Goal: Information Seeking & Learning: Learn about a topic

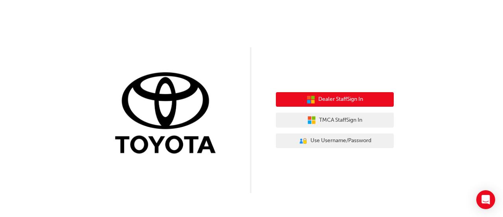
click at [342, 95] on span "Dealer Staff Sign In" at bounding box center [340, 99] width 45 height 9
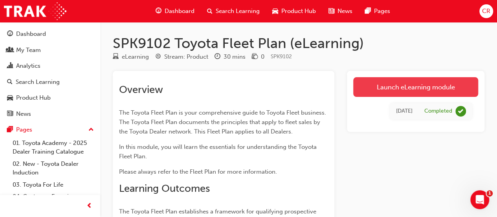
click at [389, 93] on link "Launch eLearning module" at bounding box center [415, 87] width 125 height 20
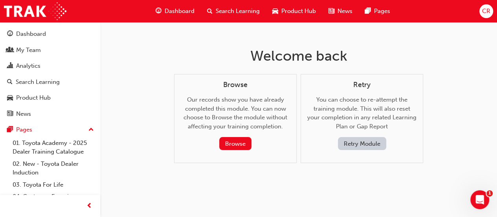
click at [357, 145] on button "Retry Module" at bounding box center [362, 143] width 48 height 13
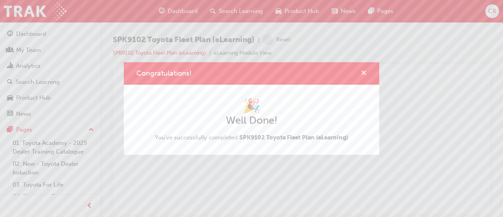
click at [364, 71] on div "Congratulations!" at bounding box center [251, 73] width 255 height 22
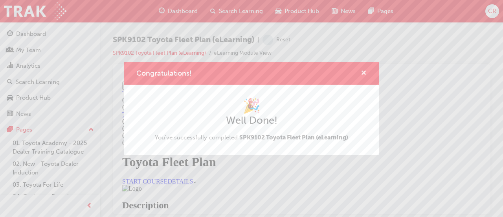
click at [364, 71] on span "cross-icon" at bounding box center [364, 73] width 6 height 7
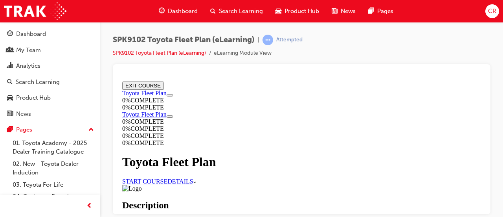
click at [167, 177] on link "START COURSE" at bounding box center [144, 180] width 45 height 7
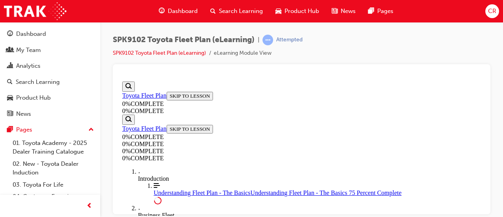
scroll to position [1378, 0]
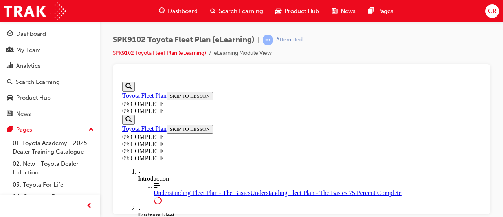
drag, startPoint x: 268, startPoint y: 118, endPoint x: 289, endPoint y: 163, distance: 50.1
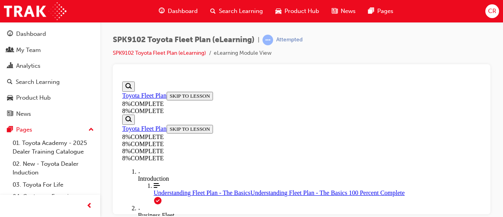
scroll to position [1140, 0]
drag, startPoint x: 222, startPoint y: 152, endPoint x: 243, endPoint y: 150, distance: 20.6
drag, startPoint x: 234, startPoint y: 188, endPoint x: 253, endPoint y: 182, distance: 19.9
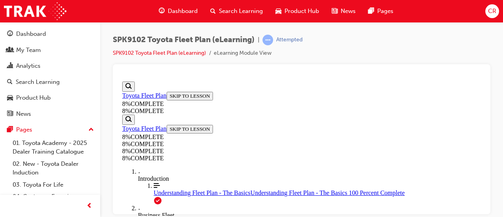
drag, startPoint x: 247, startPoint y: 114, endPoint x: 268, endPoint y: 113, distance: 21.2
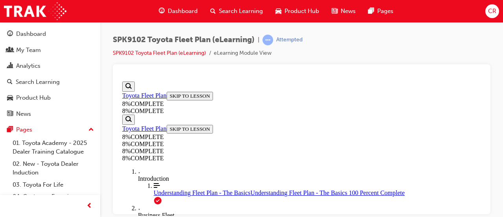
scroll to position [2068, 0]
drag, startPoint x: 264, startPoint y: 99, endPoint x: 284, endPoint y: 147, distance: 52.0
drag, startPoint x: 263, startPoint y: 109, endPoint x: 279, endPoint y: 112, distance: 16.0
drag, startPoint x: 279, startPoint y: 112, endPoint x: 300, endPoint y: 112, distance: 21.2
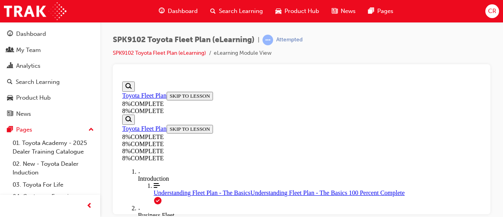
drag, startPoint x: 286, startPoint y: 110, endPoint x: 306, endPoint y: 110, distance: 20.1
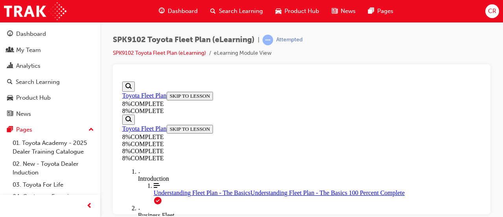
drag, startPoint x: 285, startPoint y: 103, endPoint x: 304, endPoint y: 102, distance: 19.7
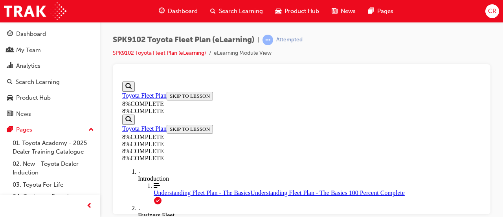
drag, startPoint x: 271, startPoint y: 141, endPoint x: 286, endPoint y: 140, distance: 15.1
drag, startPoint x: 276, startPoint y: 146, endPoint x: 296, endPoint y: 145, distance: 19.7
drag, startPoint x: 271, startPoint y: 113, endPoint x: 292, endPoint y: 112, distance: 21.3
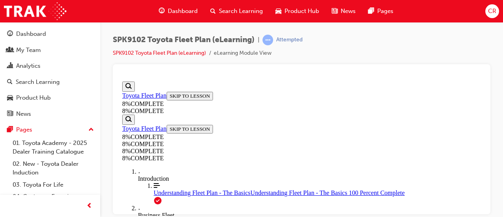
drag, startPoint x: 270, startPoint y: 183, endPoint x: 289, endPoint y: 181, distance: 19.4
drag, startPoint x: 295, startPoint y: 178, endPoint x: 294, endPoint y: 100, distance: 78.6
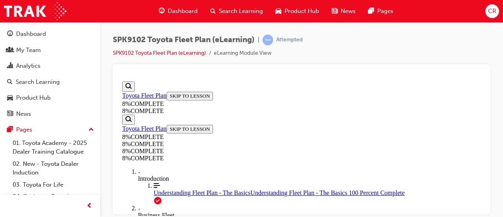
drag, startPoint x: 256, startPoint y: 202, endPoint x: 279, endPoint y: 131, distance: 74.3
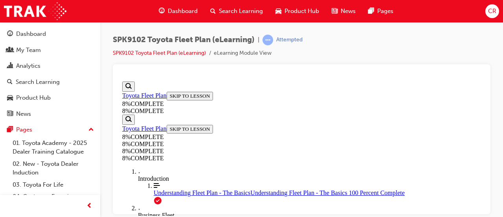
drag, startPoint x: 279, startPoint y: 131, endPoint x: 280, endPoint y: 147, distance: 16.2
drag, startPoint x: 278, startPoint y: 125, endPoint x: 304, endPoint y: 121, distance: 25.9
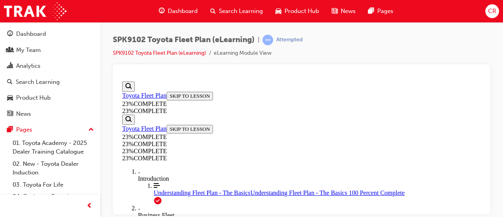
scroll to position [1002, 0]
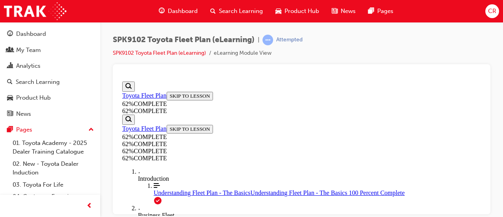
scroll to position [649, 0]
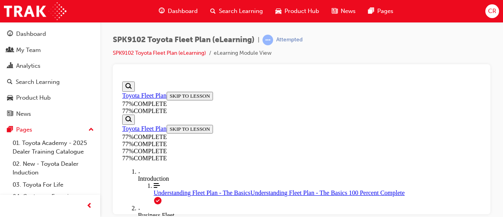
scroll to position [603, 0]
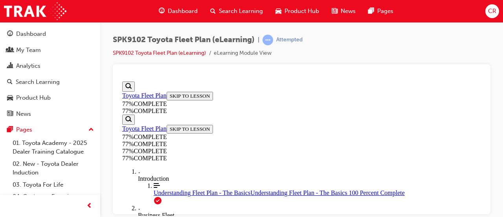
scroll to position [1228, 0]
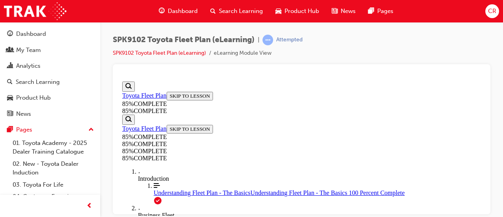
scroll to position [2671, 0]
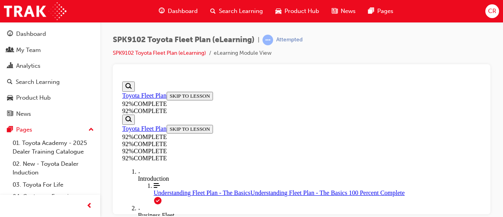
scroll to position [159, 0]
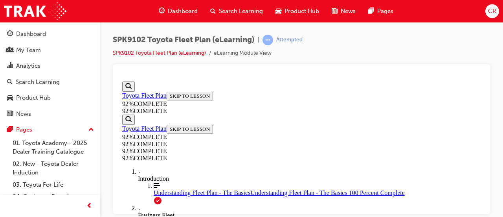
drag, startPoint x: 245, startPoint y: 168, endPoint x: 262, endPoint y: 135, distance: 37.6
drag, startPoint x: 243, startPoint y: 171, endPoint x: 295, endPoint y: 163, distance: 52.0
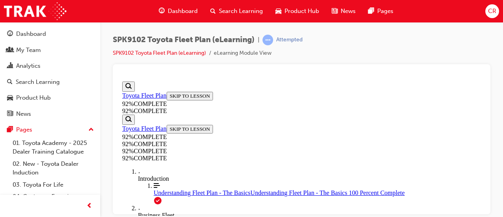
drag, startPoint x: 261, startPoint y: 182, endPoint x: 286, endPoint y: 115, distance: 71.9
drag, startPoint x: 254, startPoint y: 192, endPoint x: 288, endPoint y: 178, distance: 36.8
drag, startPoint x: 270, startPoint y: 178, endPoint x: 291, endPoint y: 178, distance: 21.2
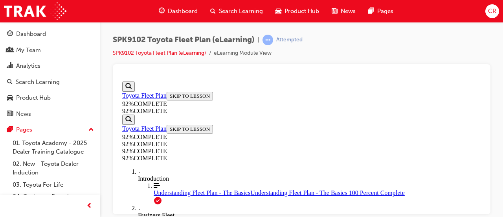
scroll to position [194, 0]
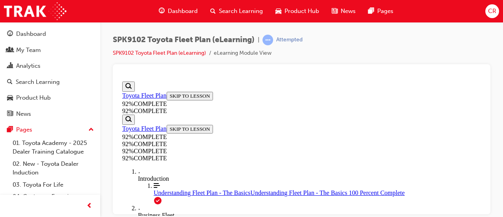
scroll to position [346, 0]
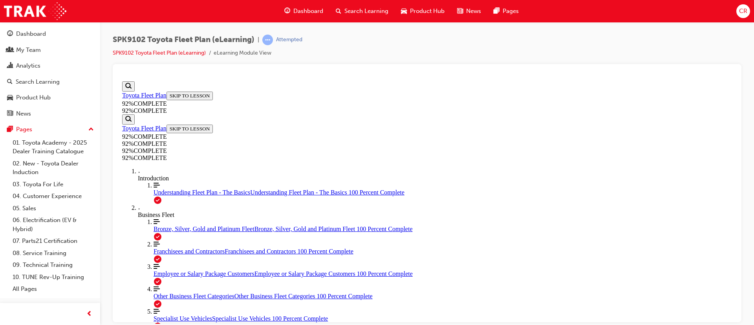
scroll to position [73, 0]
drag, startPoint x: 549, startPoint y: 78, endPoint x: 505, endPoint y: 177, distance: 108.0
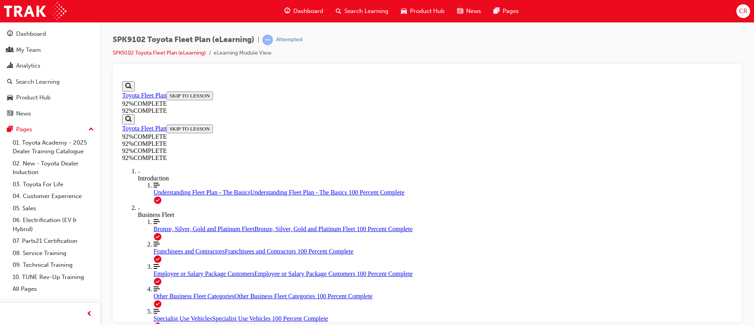
scroll to position [171, 0]
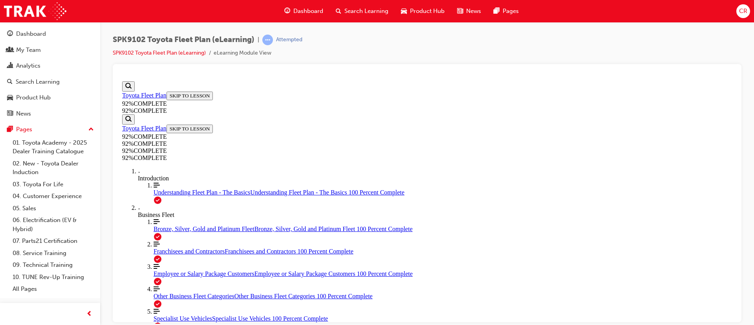
scroll to position [206, 0]
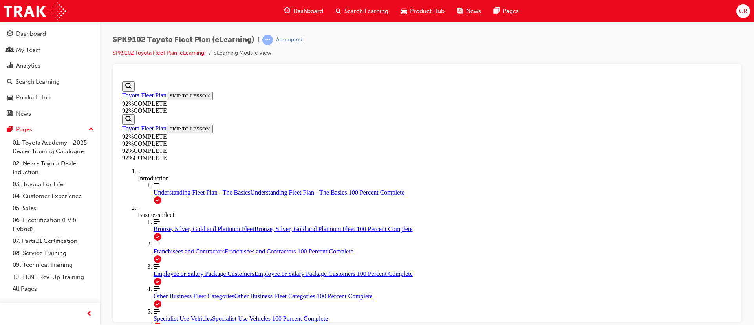
scroll to position [161, 0]
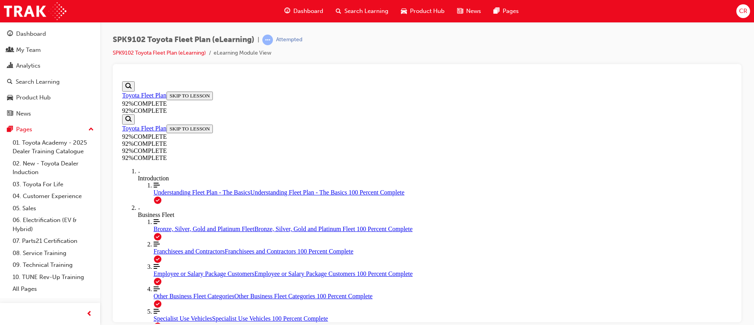
drag, startPoint x: 442, startPoint y: 205, endPoint x: 469, endPoint y: 272, distance: 72.5
drag, startPoint x: 453, startPoint y: 196, endPoint x: 470, endPoint y: 233, distance: 40.4
drag, startPoint x: 470, startPoint y: 233, endPoint x: 456, endPoint y: 200, distance: 35.4
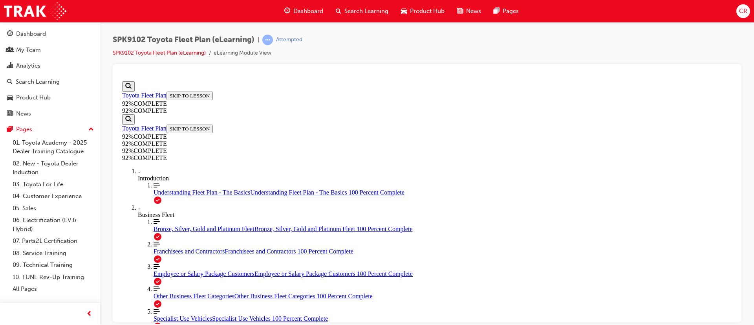
drag, startPoint x: 456, startPoint y: 200, endPoint x: 477, endPoint y: 235, distance: 40.2
drag, startPoint x: 450, startPoint y: 198, endPoint x: 469, endPoint y: 198, distance: 19.3
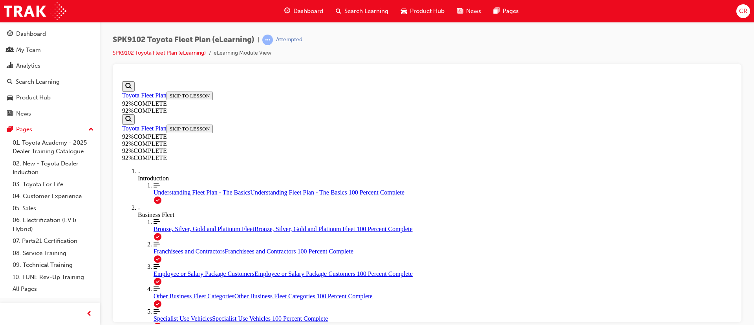
scroll to position [193, 0]
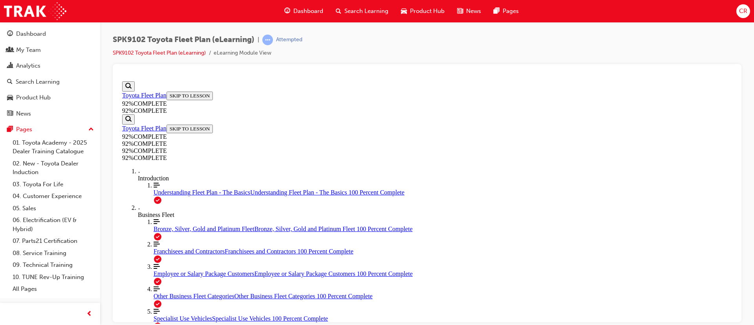
scroll to position [73, 0]
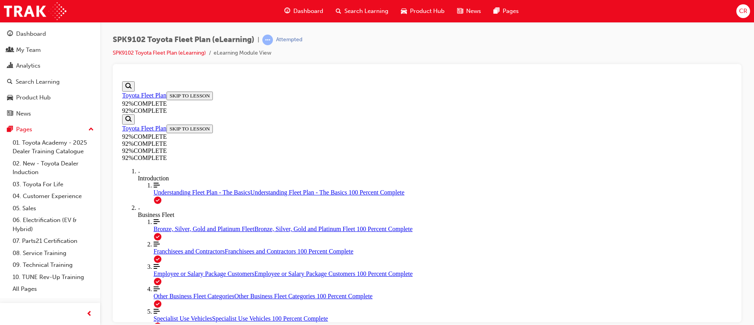
scroll to position [78, 0]
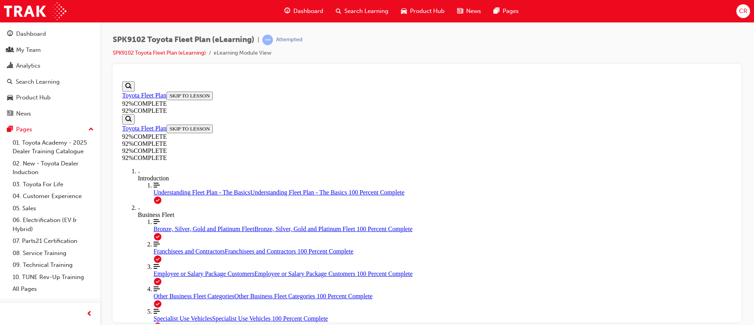
scroll to position [101, 0]
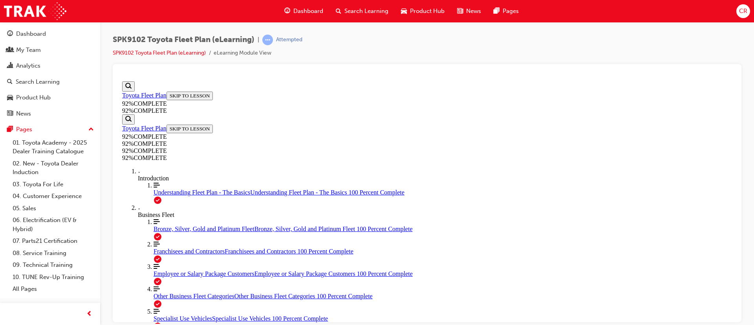
scroll to position [100, 0]
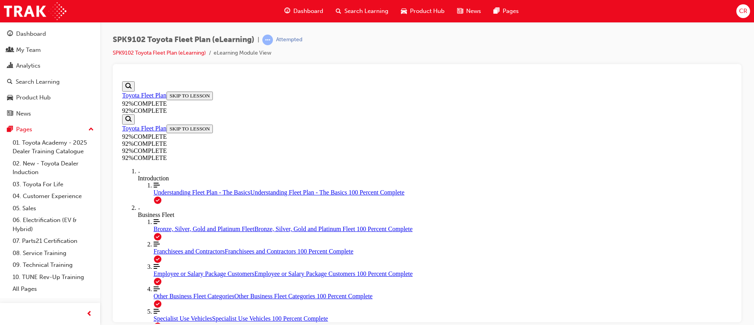
scroll to position [121, 0]
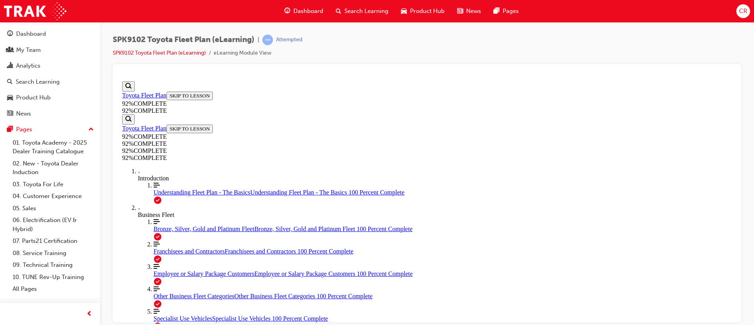
scroll to position [91, 0]
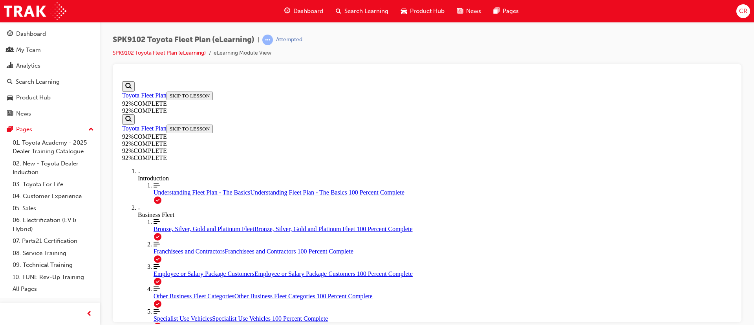
scroll to position [51, 0]
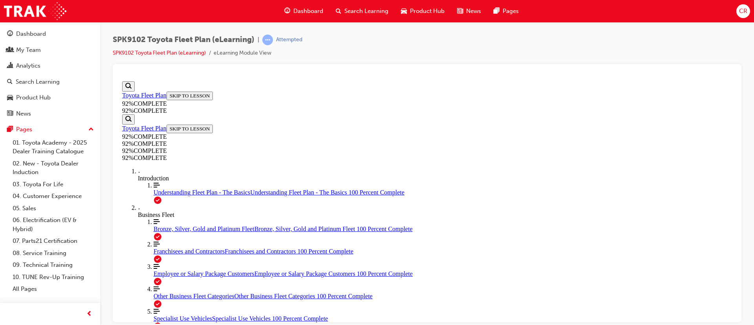
scroll to position [71, 0]
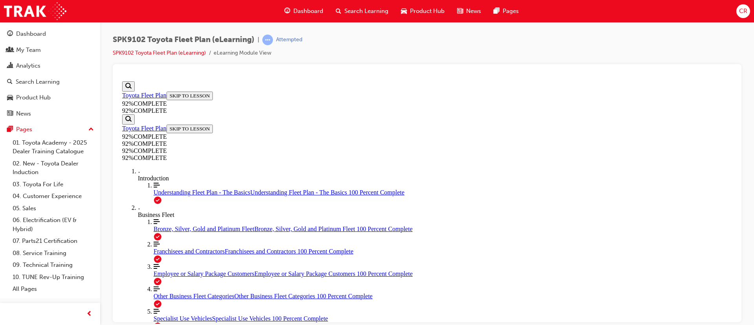
scroll to position [215, 0]
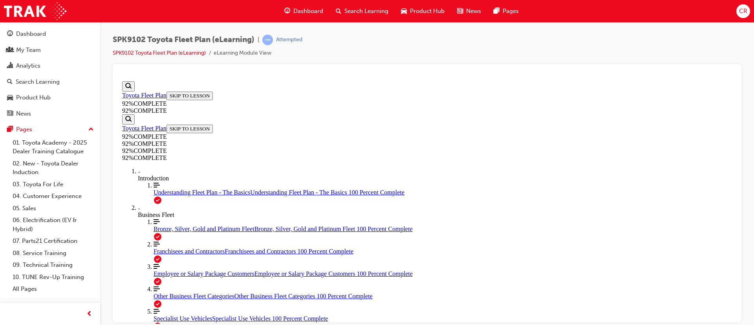
drag, startPoint x: 459, startPoint y: 260, endPoint x: 482, endPoint y: 263, distance: 23.4
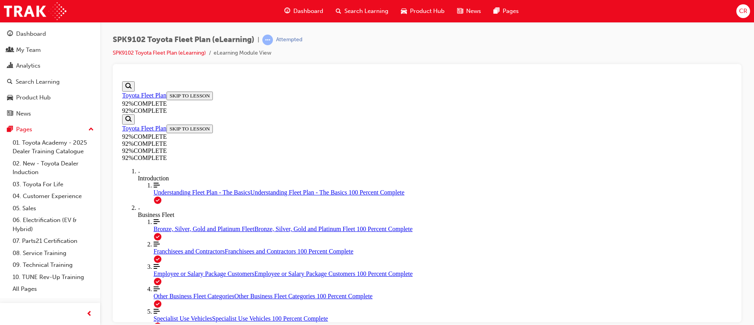
drag, startPoint x: 461, startPoint y: 286, endPoint x: 481, endPoint y: 287, distance: 20.1
drag, startPoint x: 448, startPoint y: 302, endPoint x: 470, endPoint y: 293, distance: 24.5
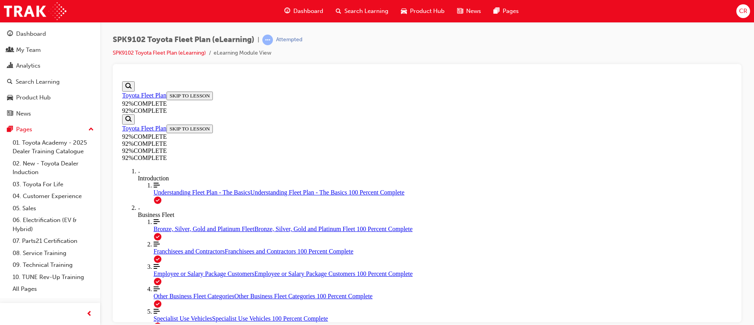
scroll to position [215, 0]
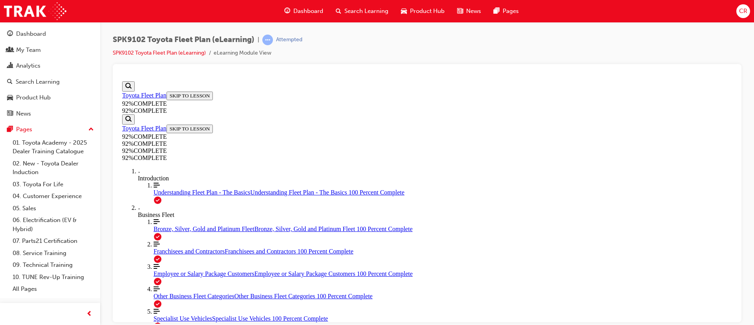
scroll to position [179, 0]
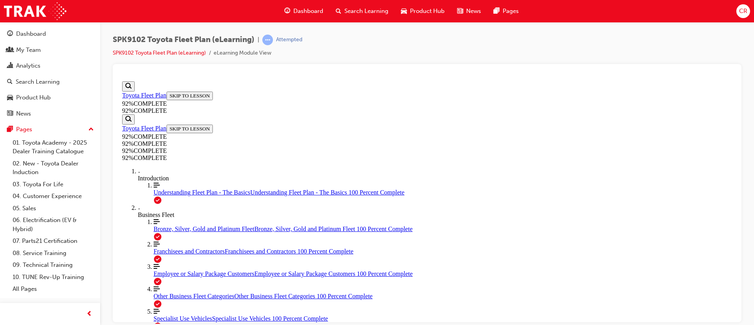
scroll to position [152, 0]
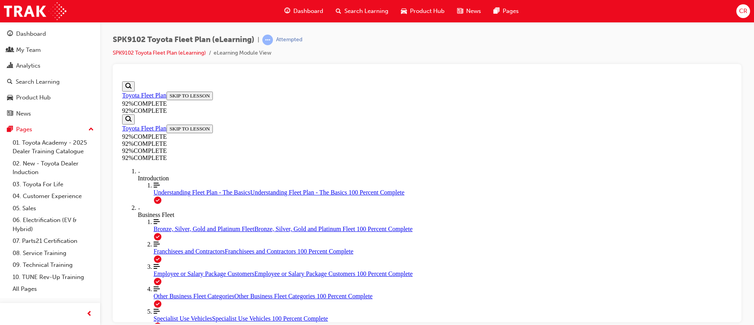
scroll to position [105, 0]
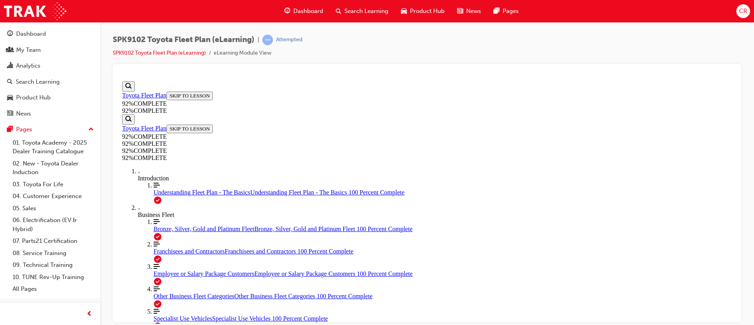
scroll to position [122, 0]
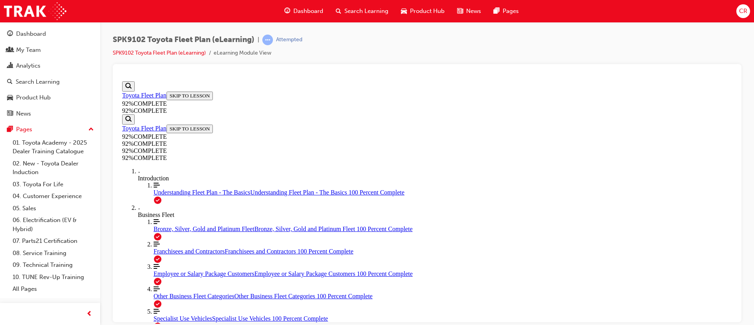
scroll to position [29, 0]
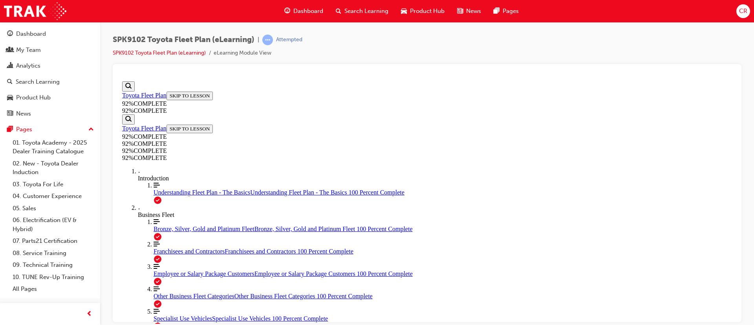
scroll to position [228, 0]
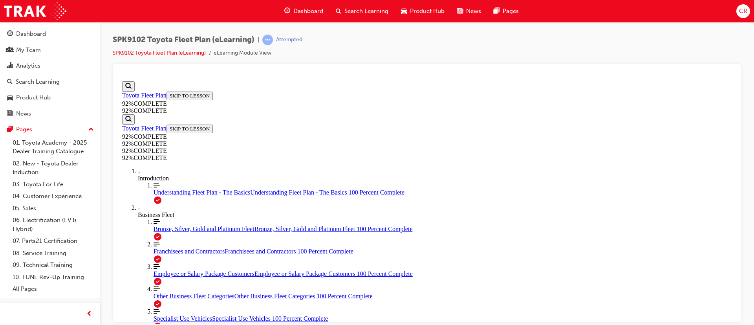
scroll to position [92, 0]
drag, startPoint x: 482, startPoint y: 321, endPoint x: 482, endPoint y: 326, distance: 5.1
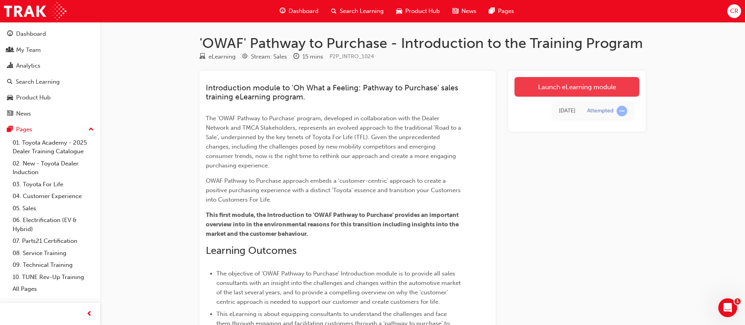
click at [567, 90] on link "Launch eLearning module" at bounding box center [577, 87] width 125 height 20
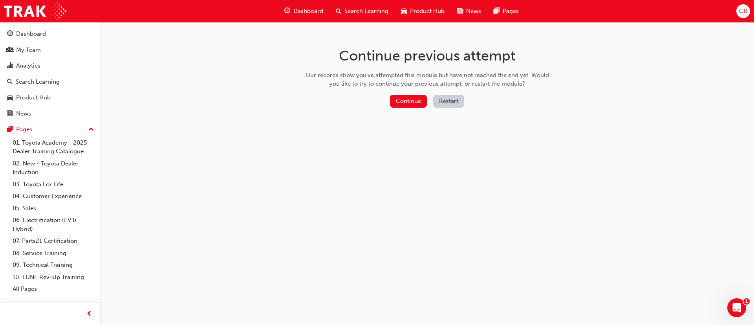
click at [418, 111] on div "Continue previous attempt Our records show you've attempted this module but hav…" at bounding box center [427, 79] width 255 height 114
click at [411, 100] on button "Continue" at bounding box center [408, 101] width 37 height 13
